Goal: Task Accomplishment & Management: Manage account settings

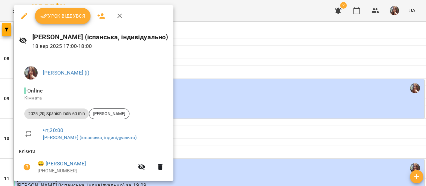
scroll to position [330, 0]
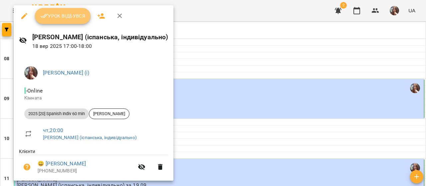
click at [65, 15] on span "Урок відбувся" at bounding box center [62, 16] width 45 height 8
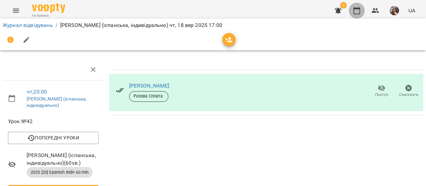
click at [357, 10] on icon "button" at bounding box center [357, 11] width 8 height 8
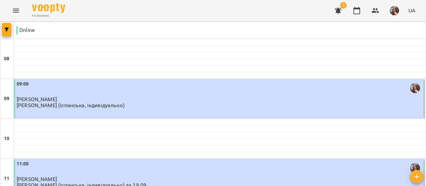
scroll to position [366, 0]
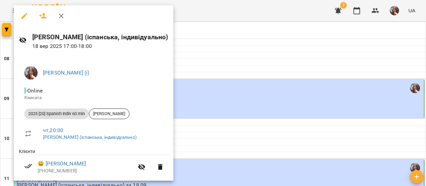
click at [216, 45] on div at bounding box center [213, 93] width 426 height 186
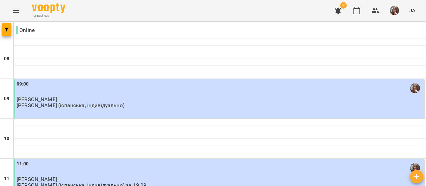
click at [392, 11] on img "button" at bounding box center [394, 10] width 9 height 9
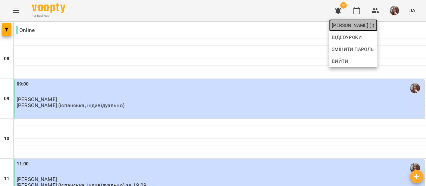
click at [375, 25] on span "[PERSON_NAME] (і)" at bounding box center [353, 25] width 43 height 8
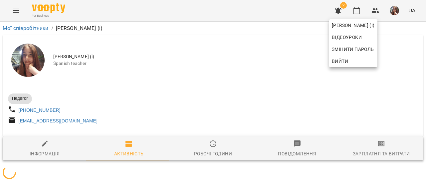
click at [247, 89] on div at bounding box center [213, 93] width 426 height 186
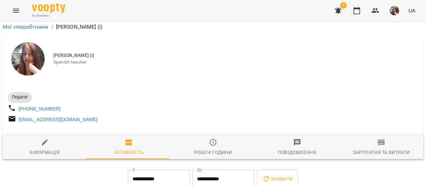
scroll to position [107, 0]
click at [356, 6] on button "button" at bounding box center [357, 11] width 16 height 16
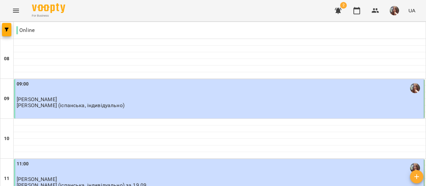
scroll to position [496, 0]
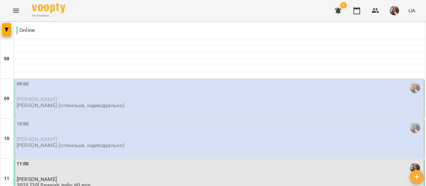
scroll to position [97, 0]
